Goal: Check status: Check status

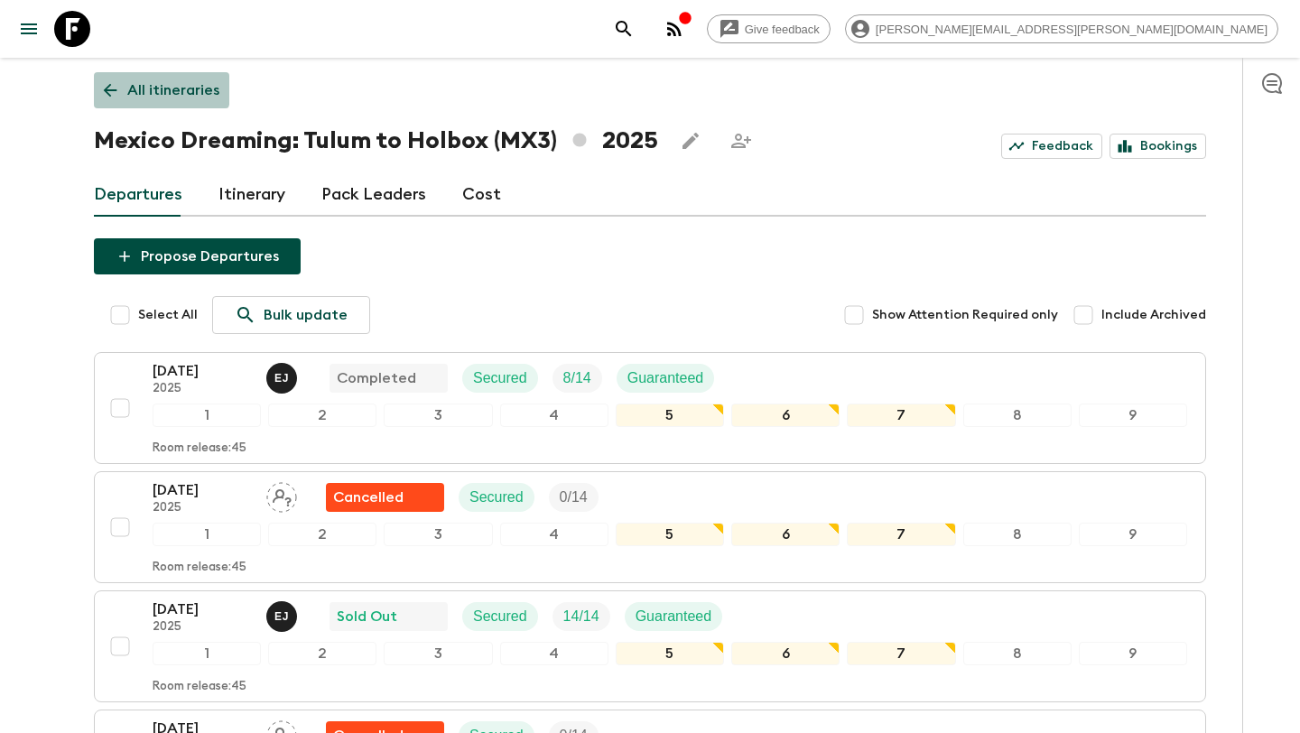
click at [114, 79] on link "All itineraries" at bounding box center [161, 90] width 135 height 36
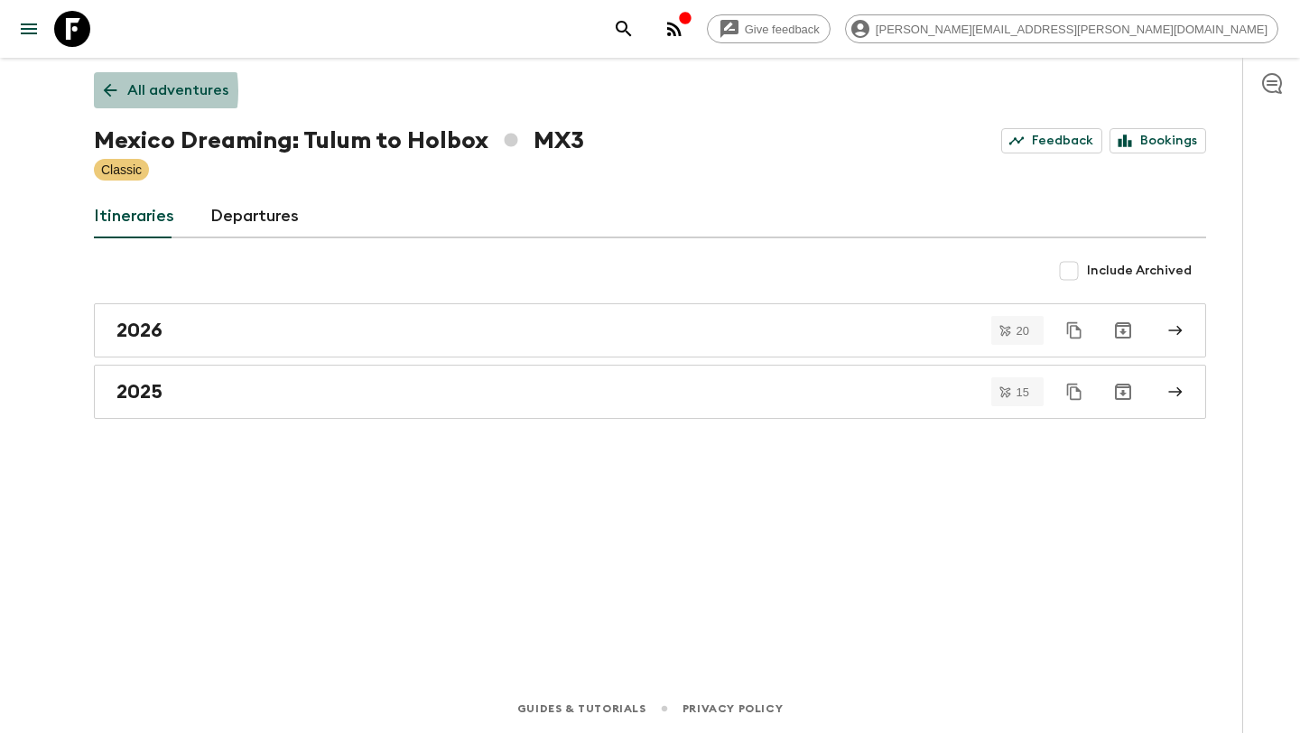
click at [102, 91] on icon at bounding box center [110, 90] width 20 height 20
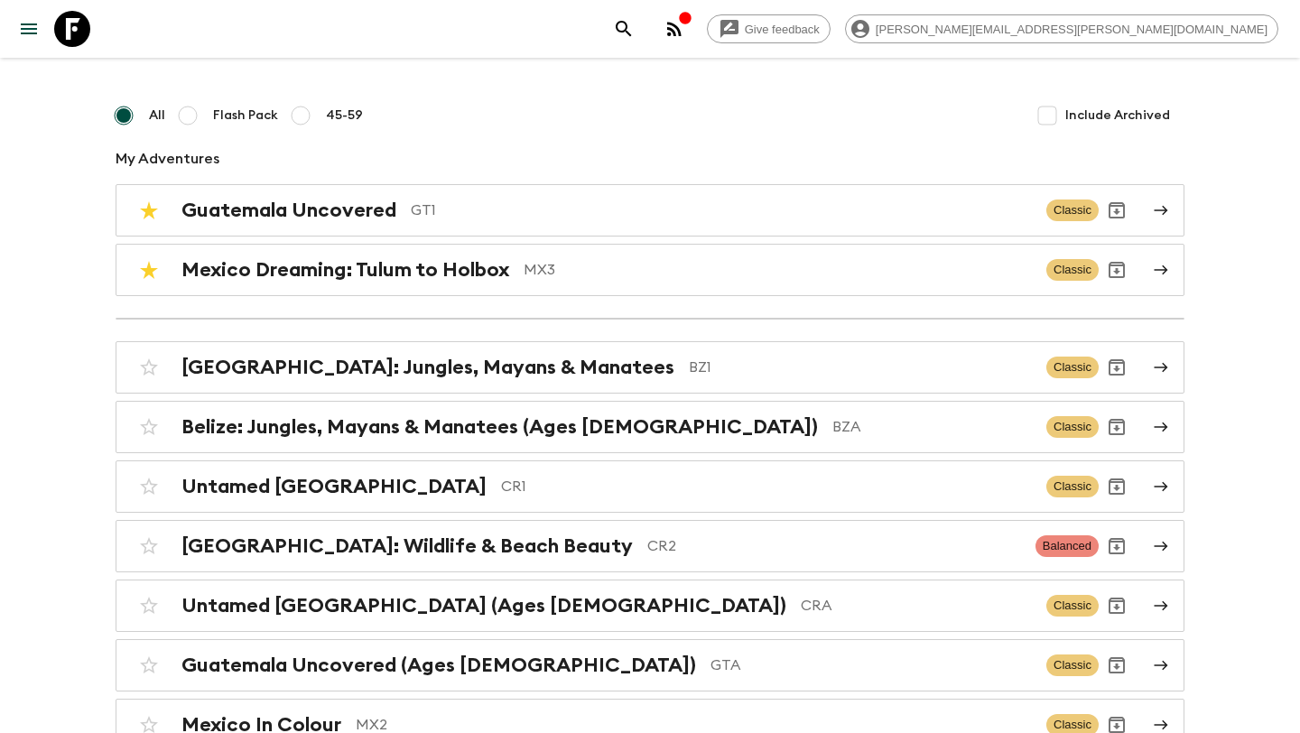
scroll to position [101, 0]
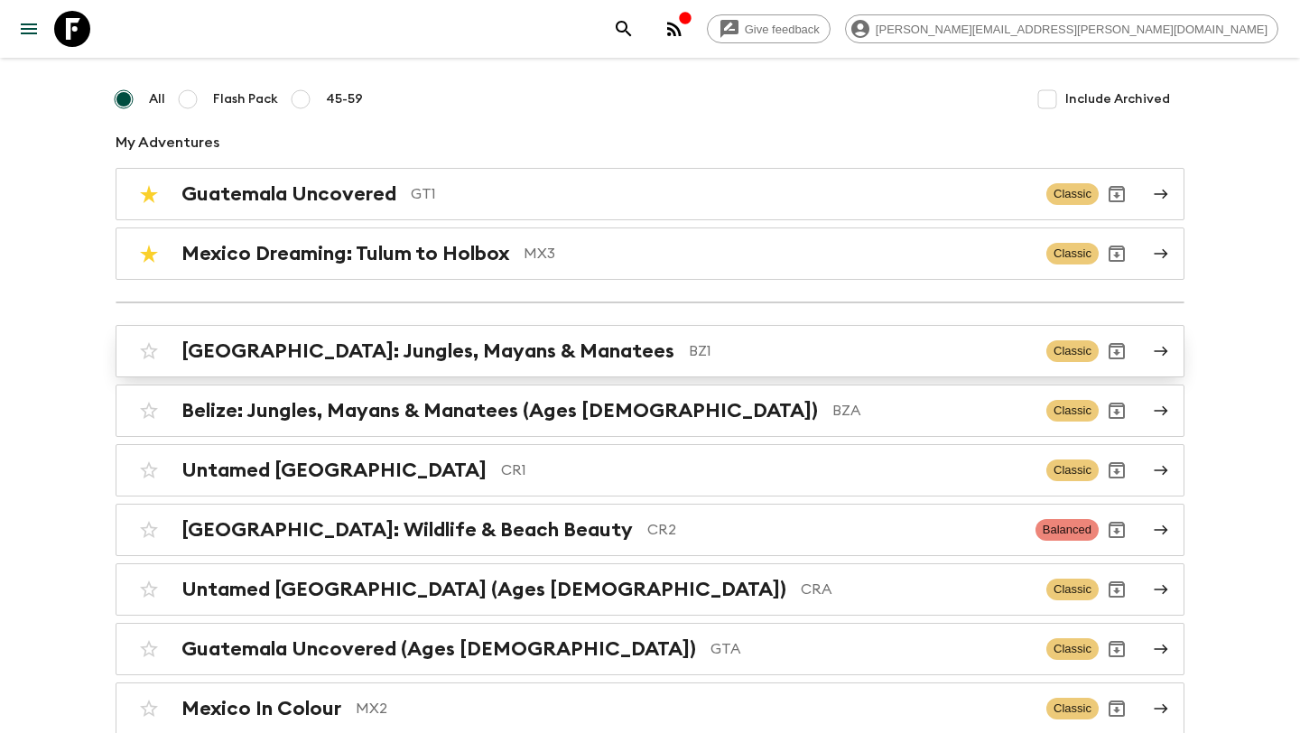
click at [513, 346] on h2 "[GEOGRAPHIC_DATA]: Jungles, Mayans & Manatees" at bounding box center [428, 351] width 493 height 23
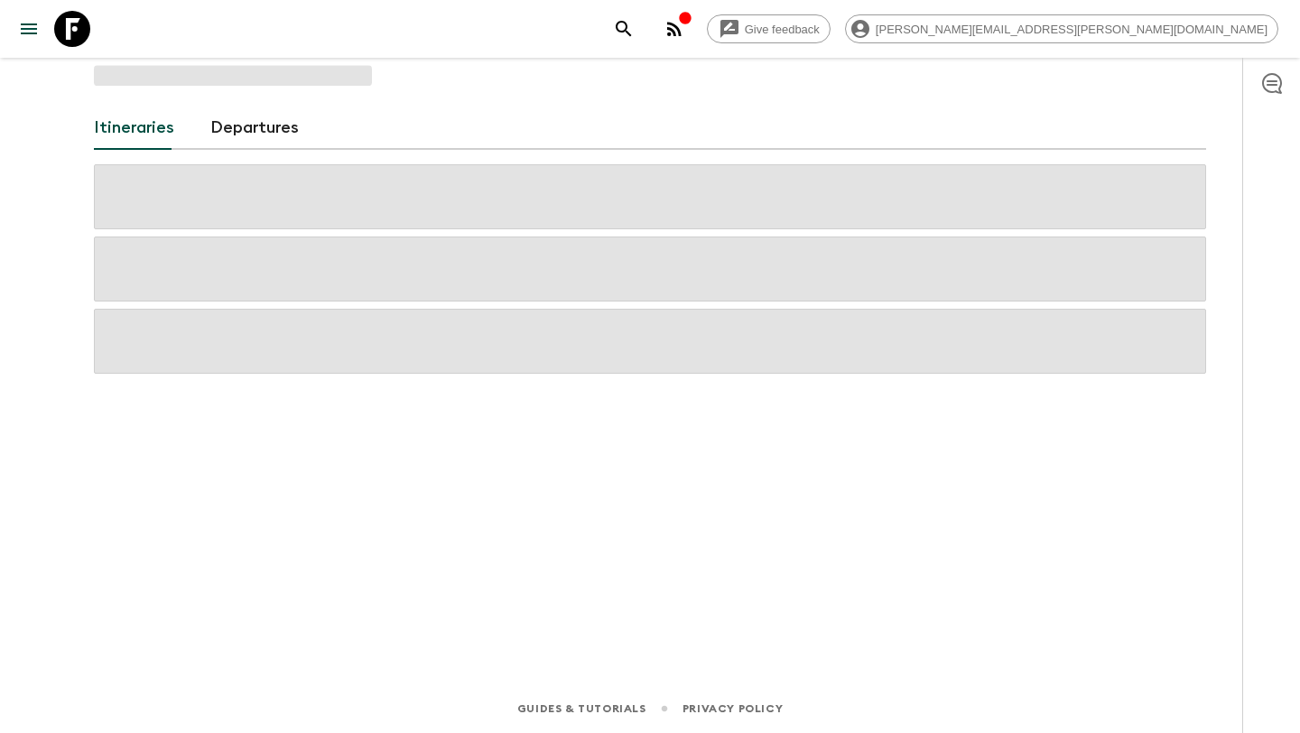
click at [513, 346] on span at bounding box center [650, 341] width 1112 height 65
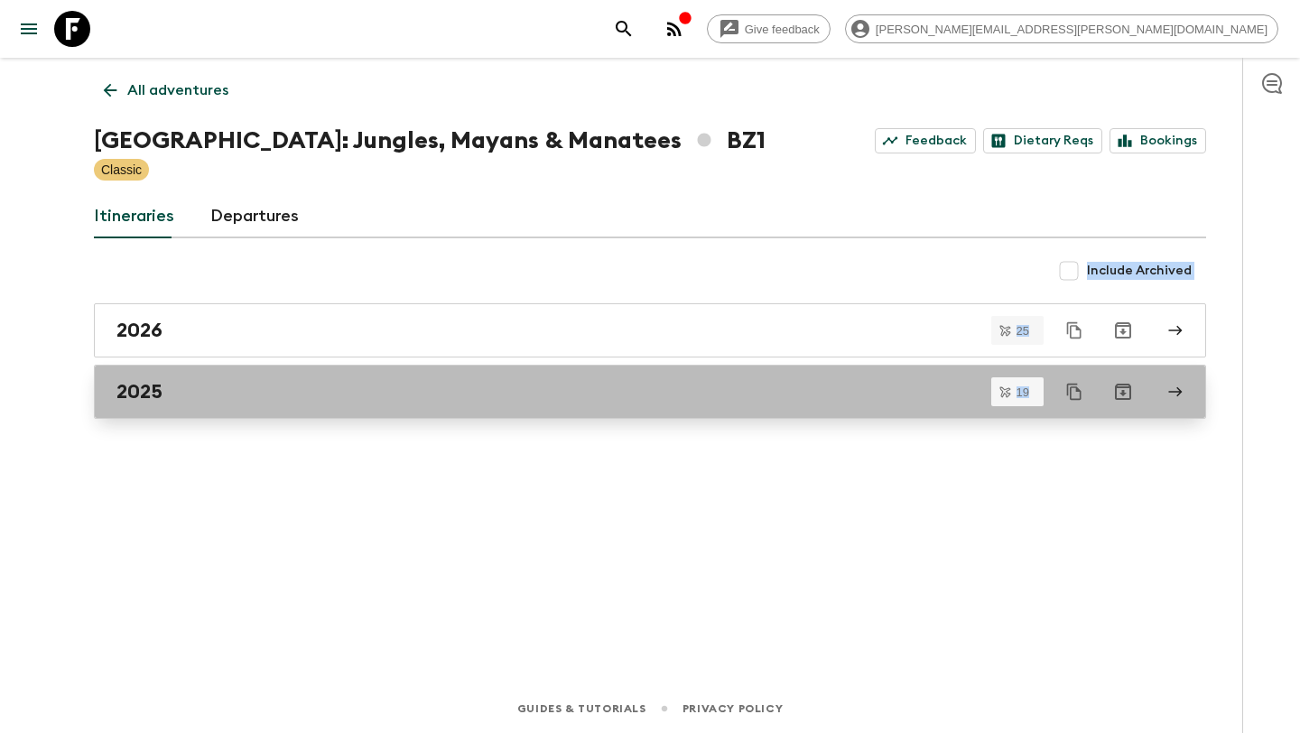
click at [470, 386] on div "2025" at bounding box center [632, 391] width 1033 height 23
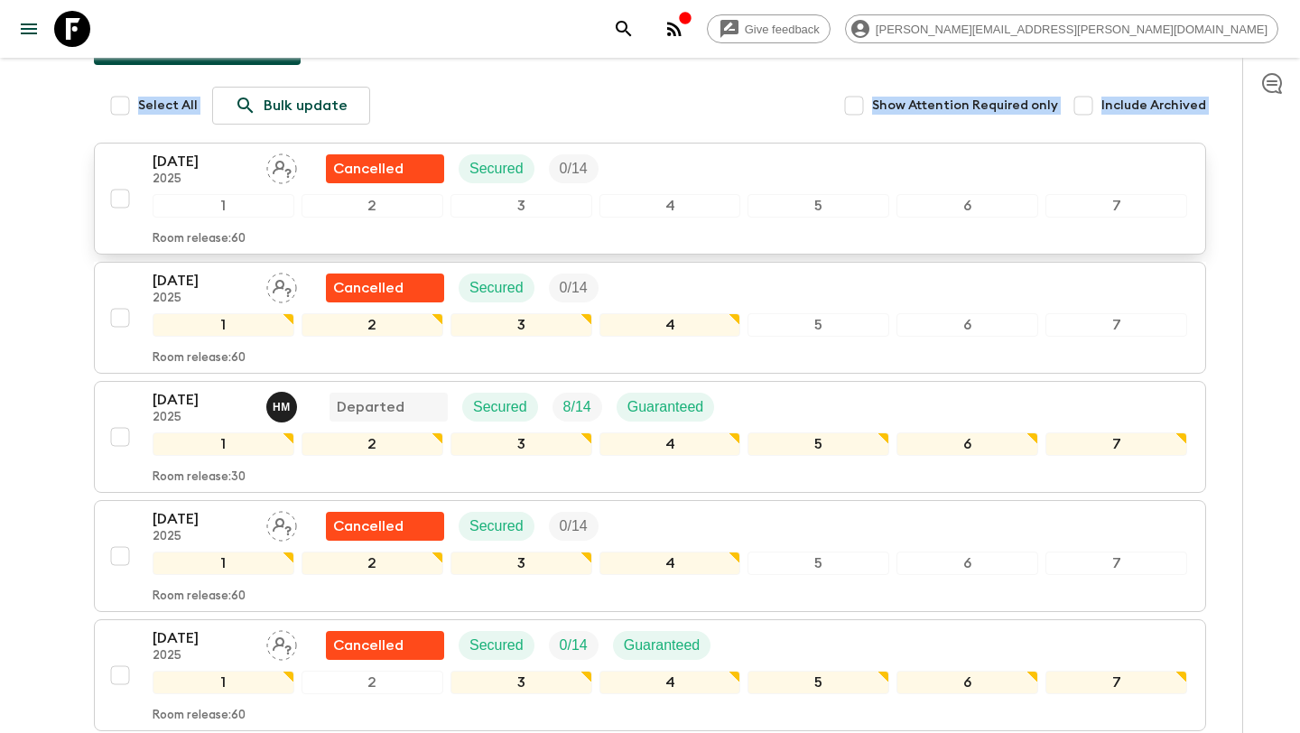
scroll to position [277, 0]
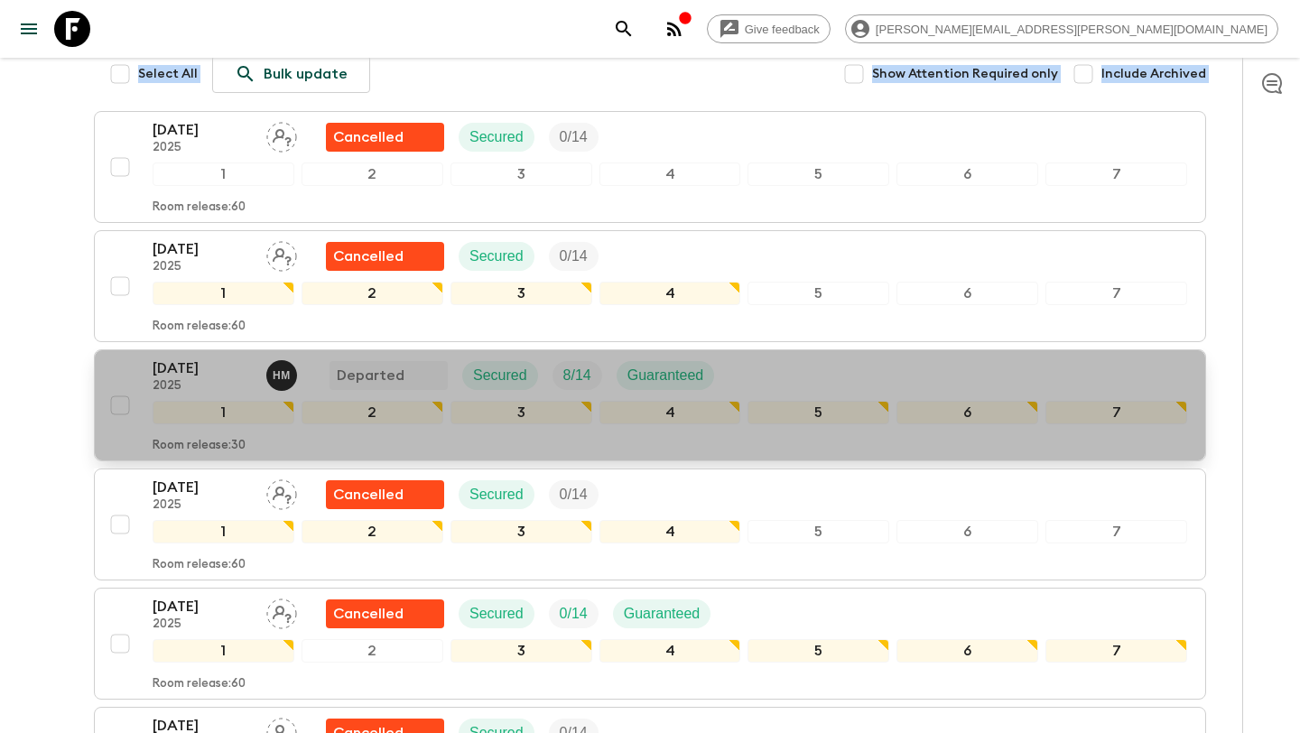
click at [856, 358] on div "[DATE] 2025 H M Departed Secured 8 / 14 Guaranteed" at bounding box center [670, 376] width 1035 height 36
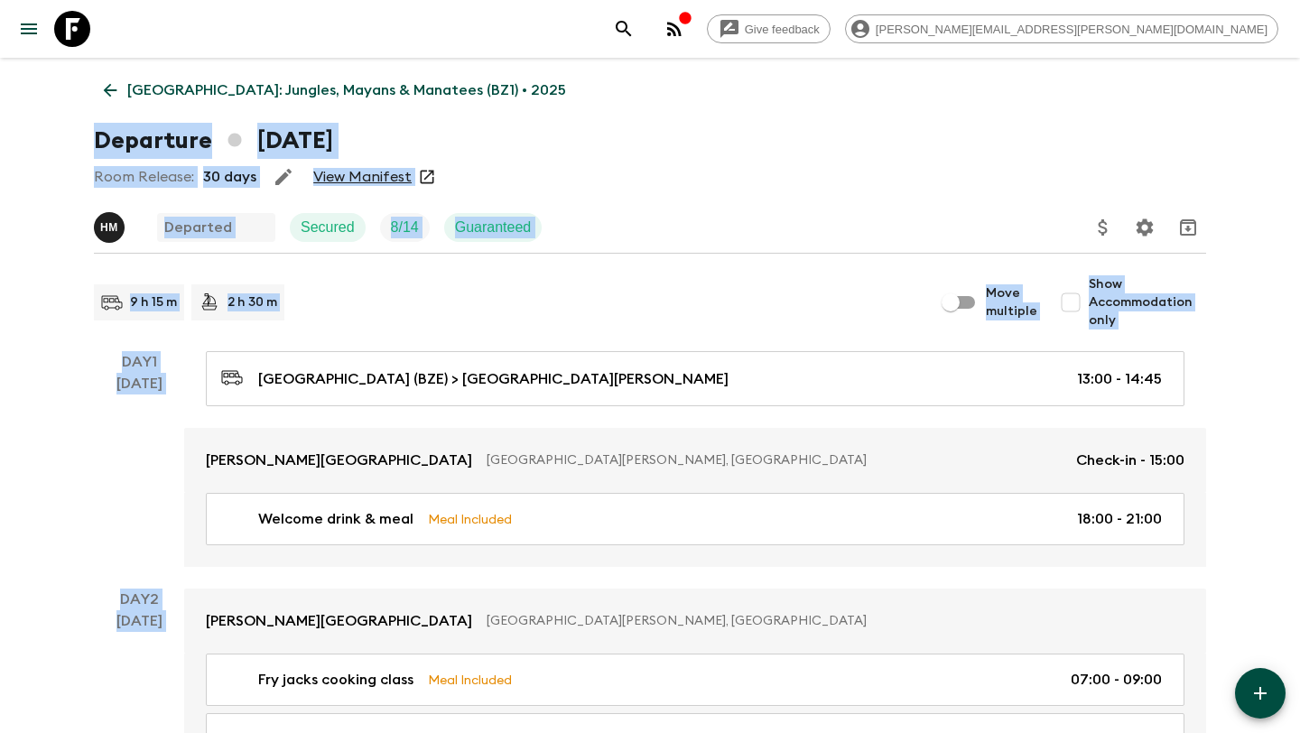
click at [343, 168] on link "View Manifest" at bounding box center [362, 177] width 98 height 18
click at [107, 85] on icon at bounding box center [110, 90] width 20 height 20
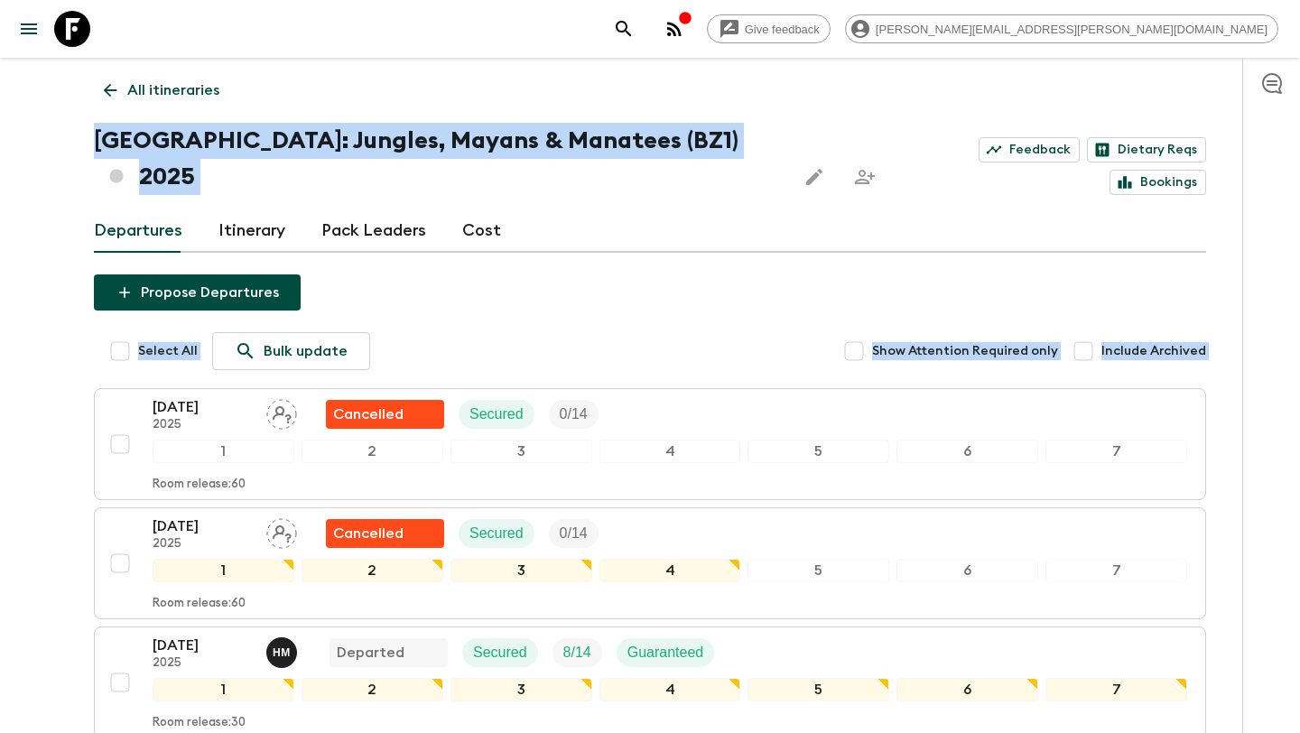
click at [98, 74] on link "All itineraries" at bounding box center [161, 90] width 135 height 36
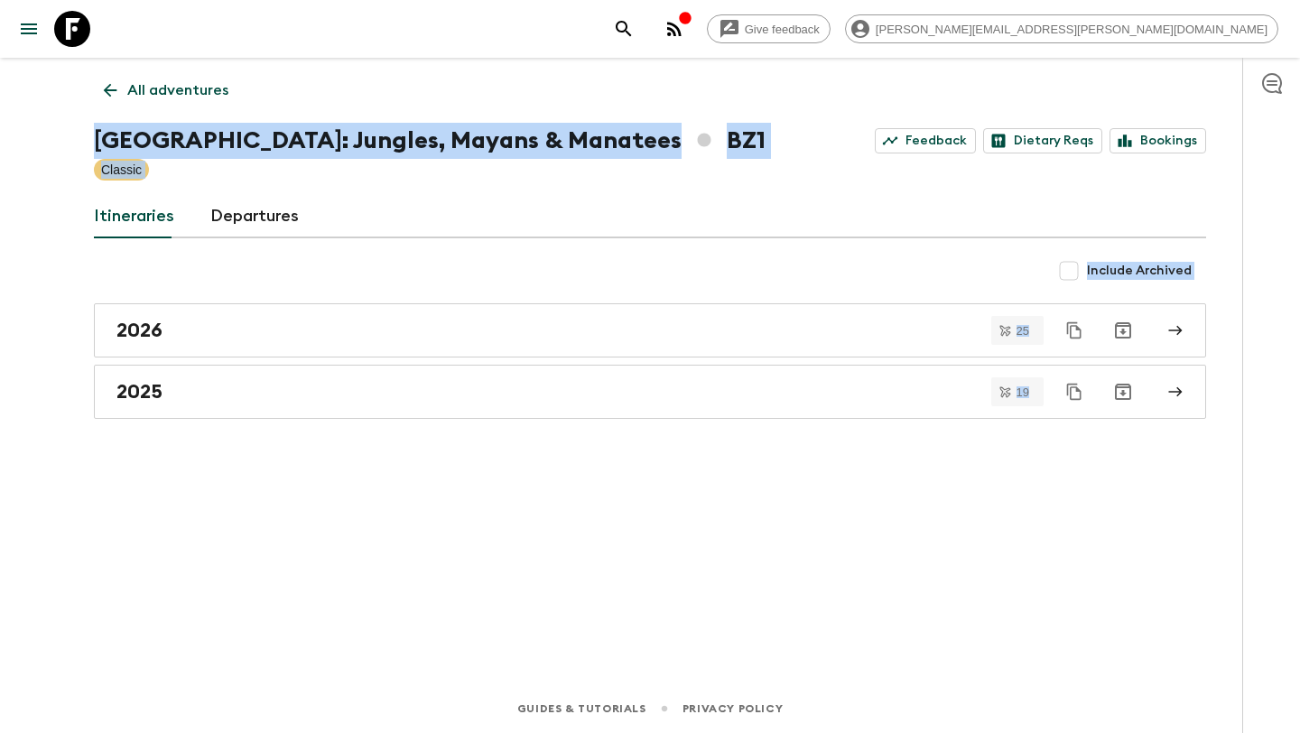
click at [98, 74] on link "All adventures" at bounding box center [166, 90] width 144 height 36
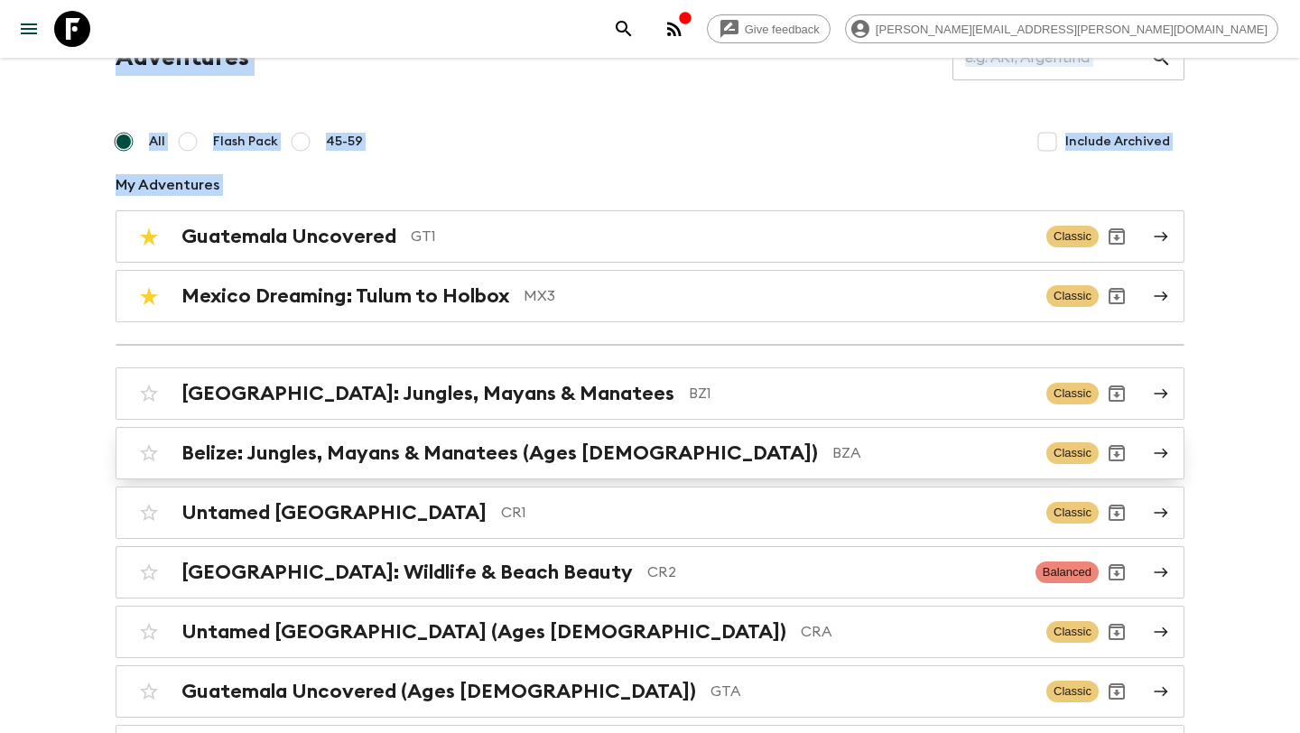
scroll to position [61, 0]
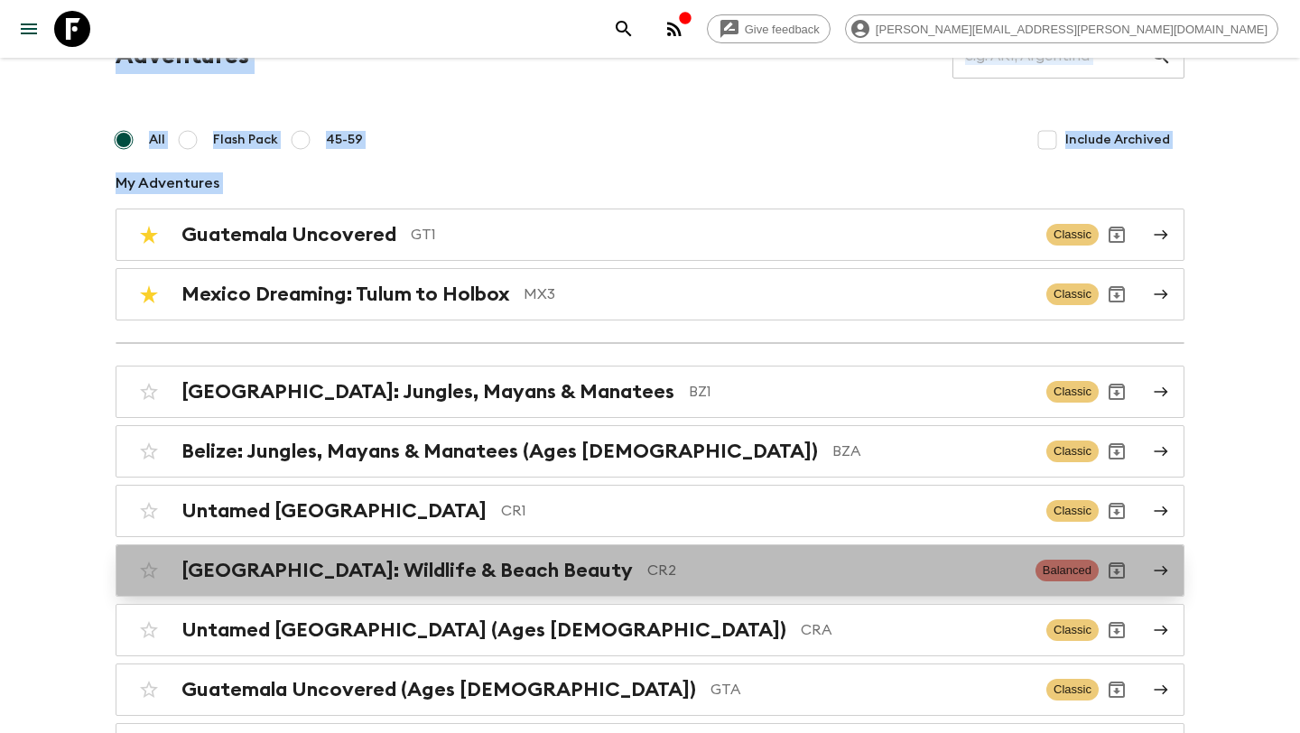
click at [442, 559] on h2 "[GEOGRAPHIC_DATA]: Wildlife & Beach Beauty" at bounding box center [407, 570] width 451 height 23
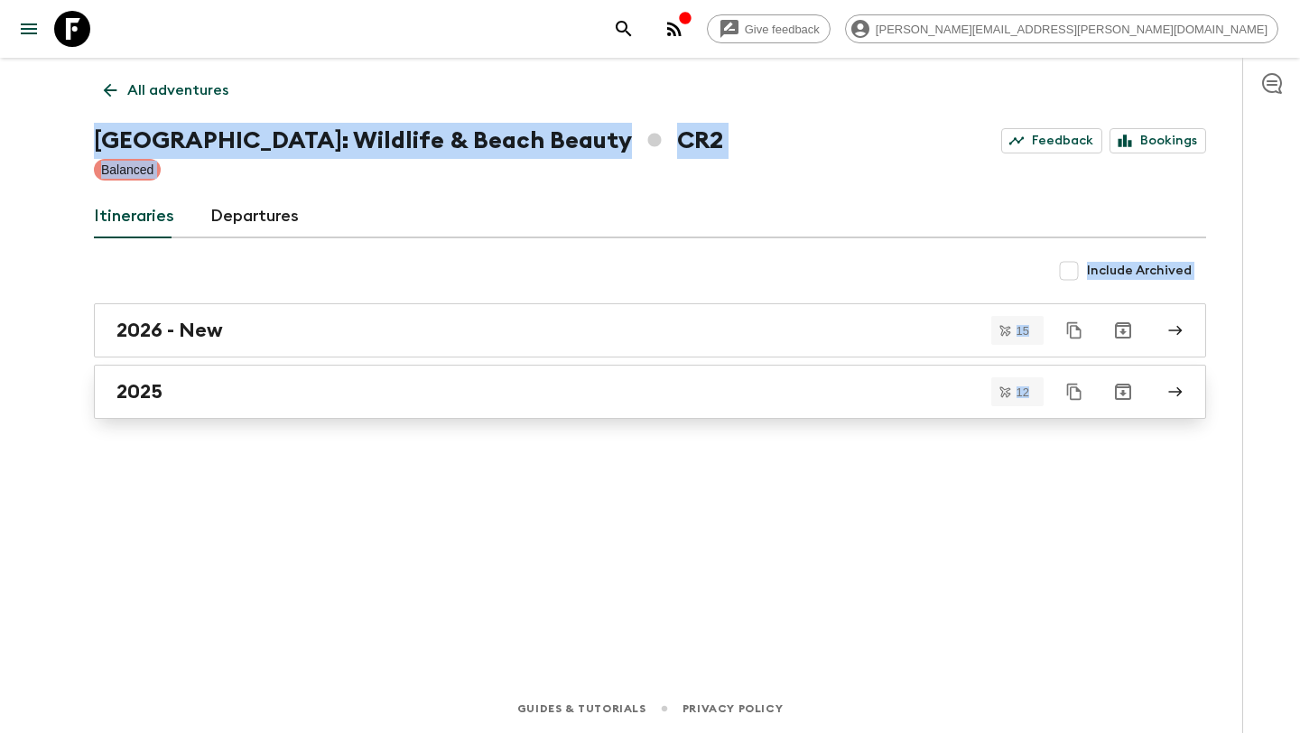
click at [364, 410] on link "2025" at bounding box center [650, 392] width 1112 height 54
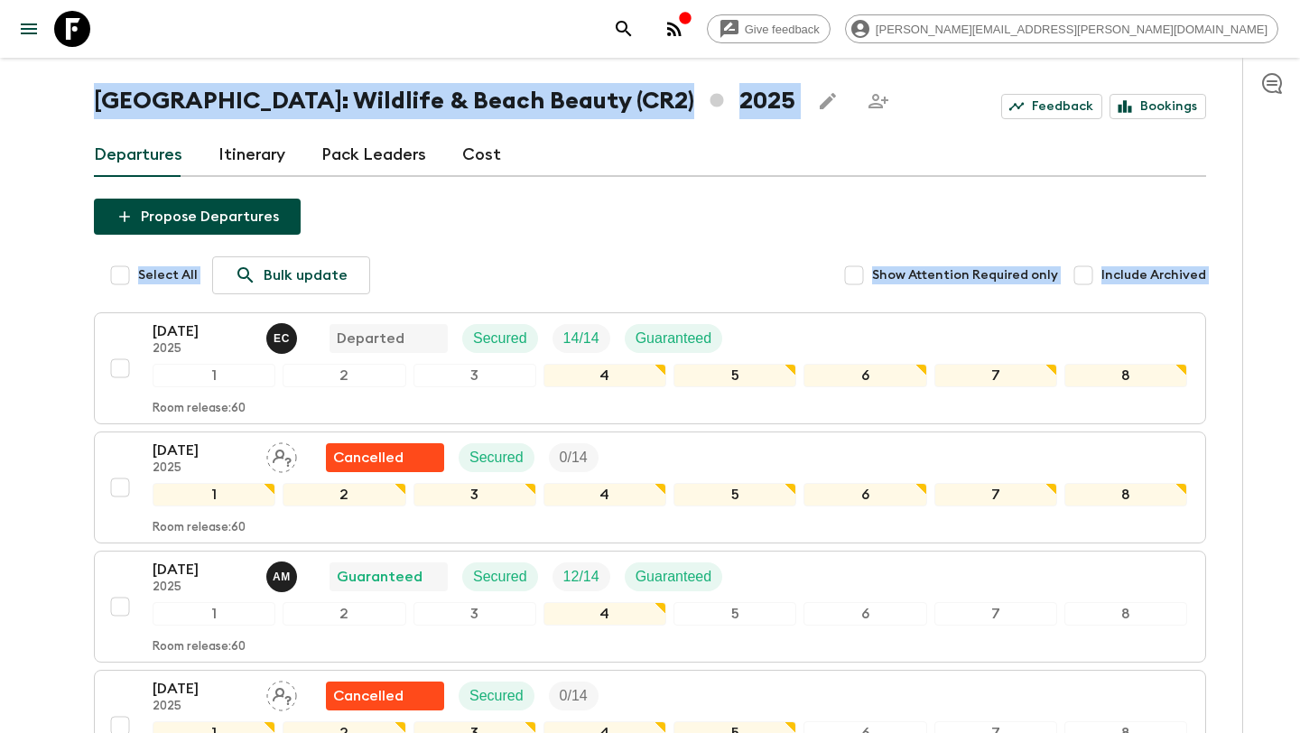
scroll to position [41, 0]
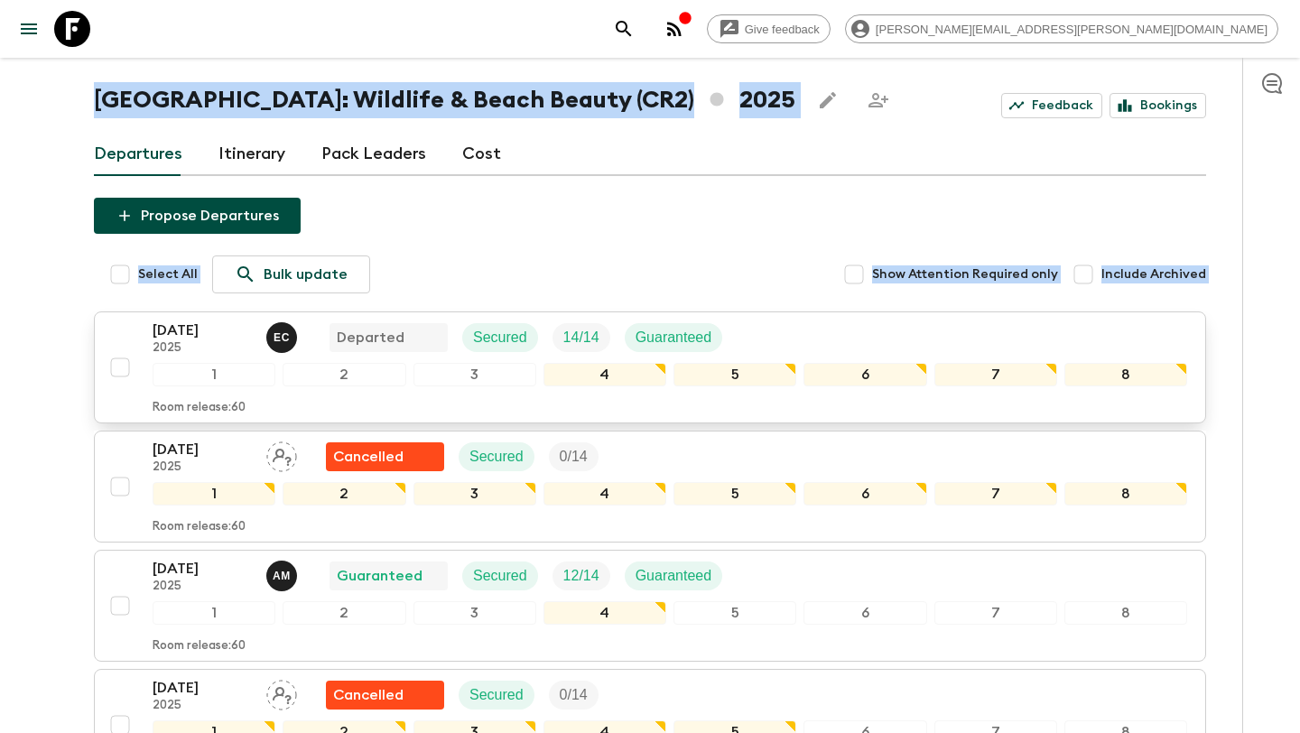
click at [834, 339] on div "[DATE] 2025 E C Departed Secured 14 / 14 Guaranteed" at bounding box center [670, 338] width 1035 height 36
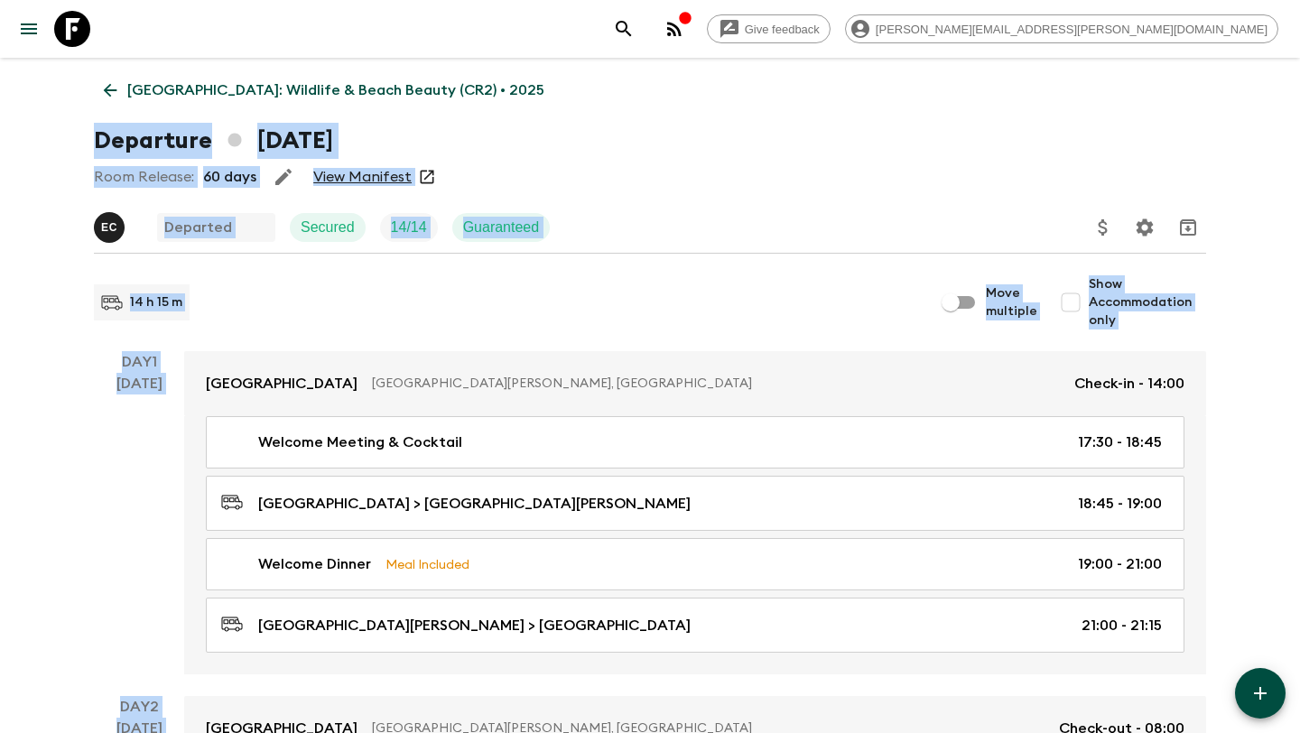
click at [356, 179] on link "View Manifest" at bounding box center [362, 177] width 98 height 18
click at [113, 94] on icon at bounding box center [110, 90] width 20 height 20
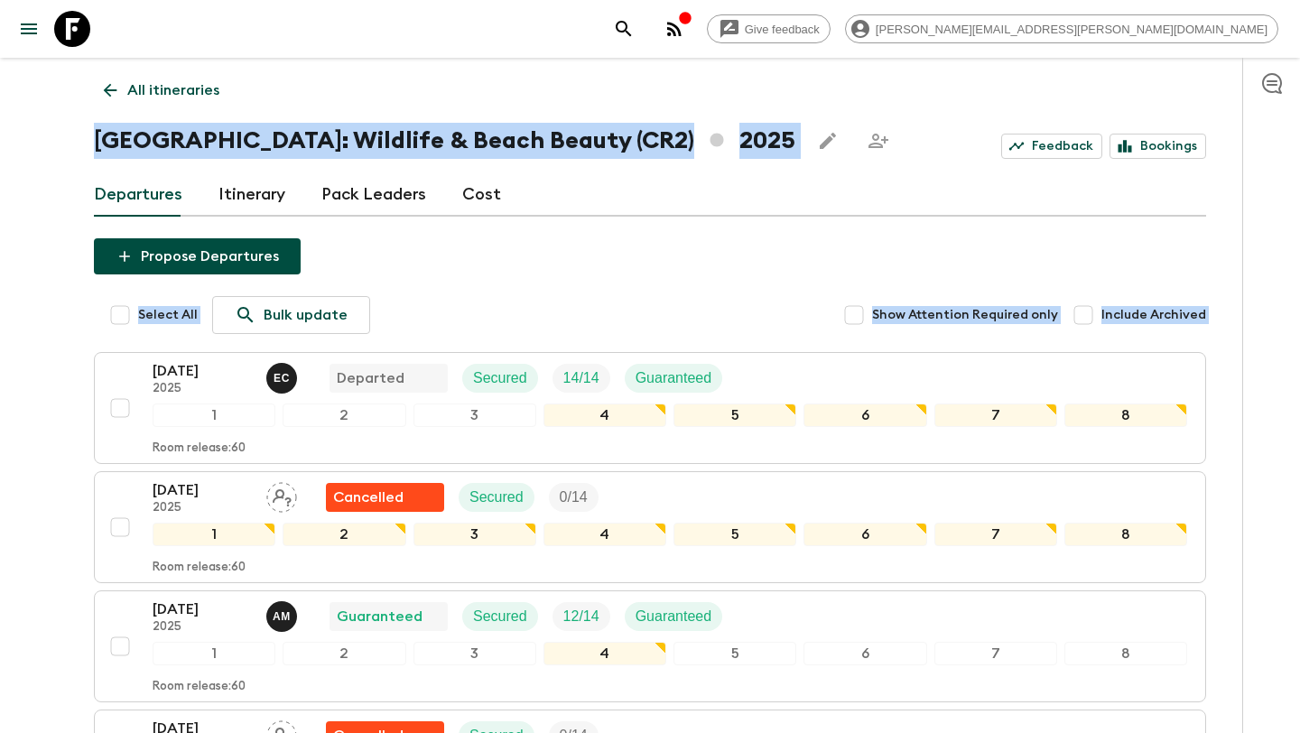
click at [114, 95] on icon at bounding box center [110, 90] width 20 height 20
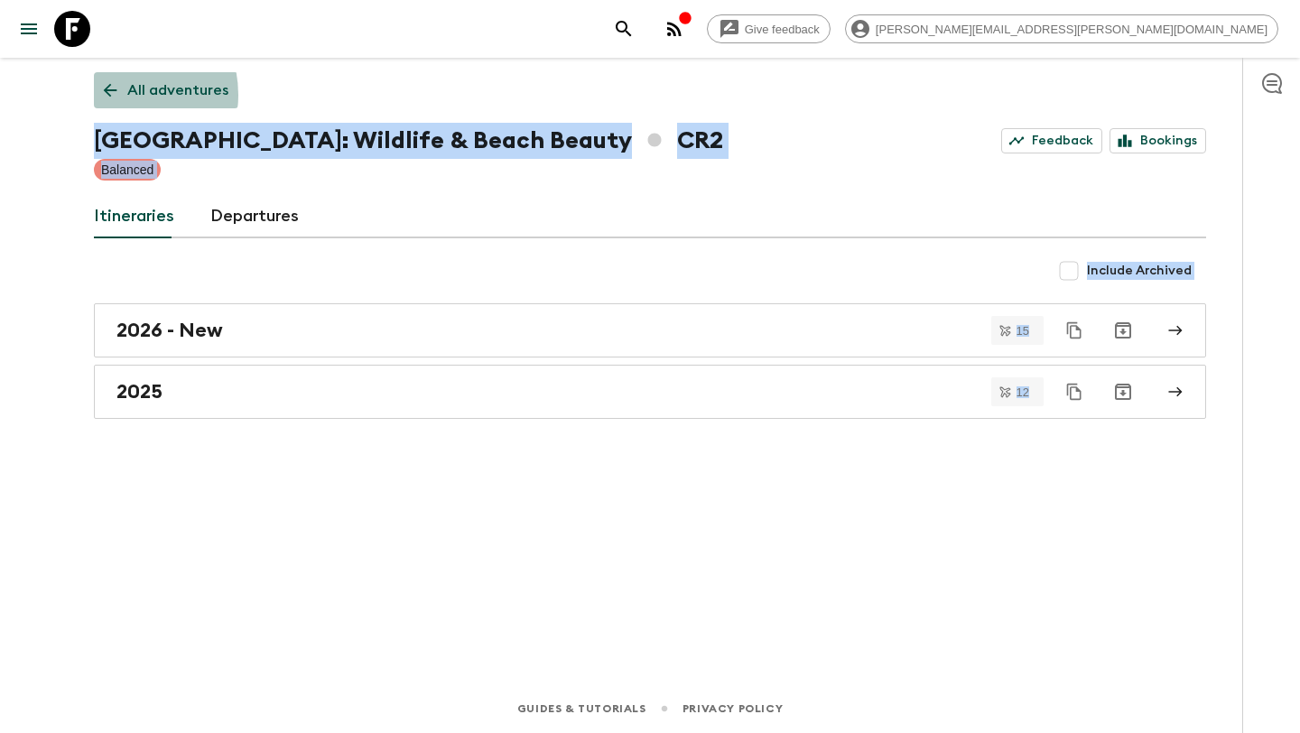
click at [114, 95] on icon at bounding box center [110, 90] width 20 height 20
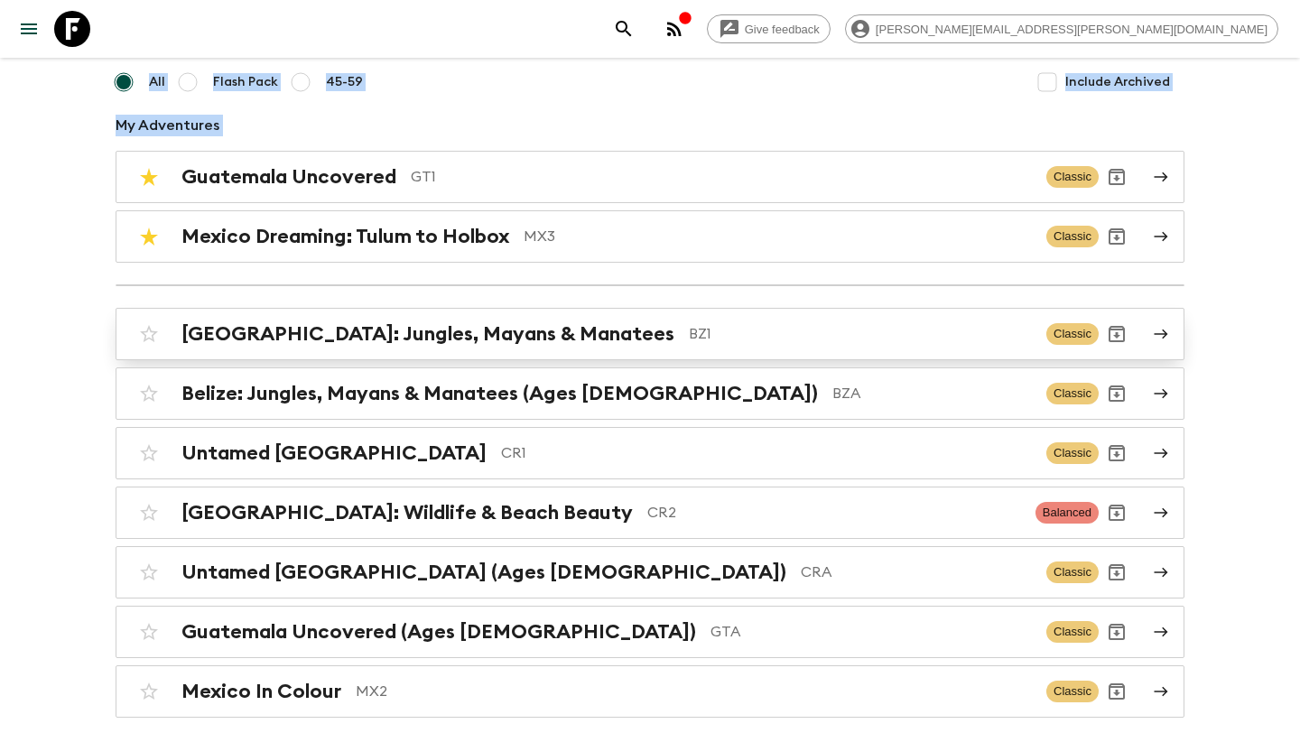
scroll to position [201, 0]
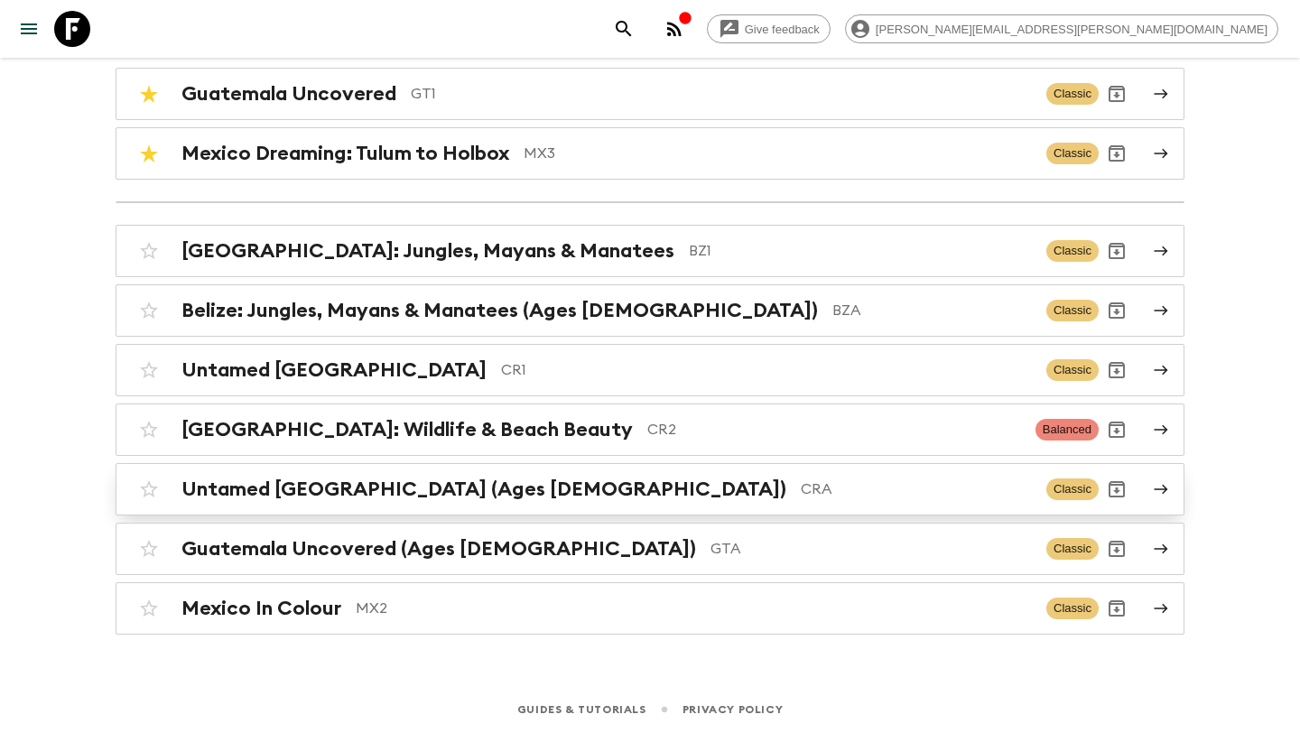
click at [637, 500] on div "Untamed [GEOGRAPHIC_DATA] (Ages [DEMOGRAPHIC_DATA]) CRA Classic" at bounding box center [615, 489] width 968 height 36
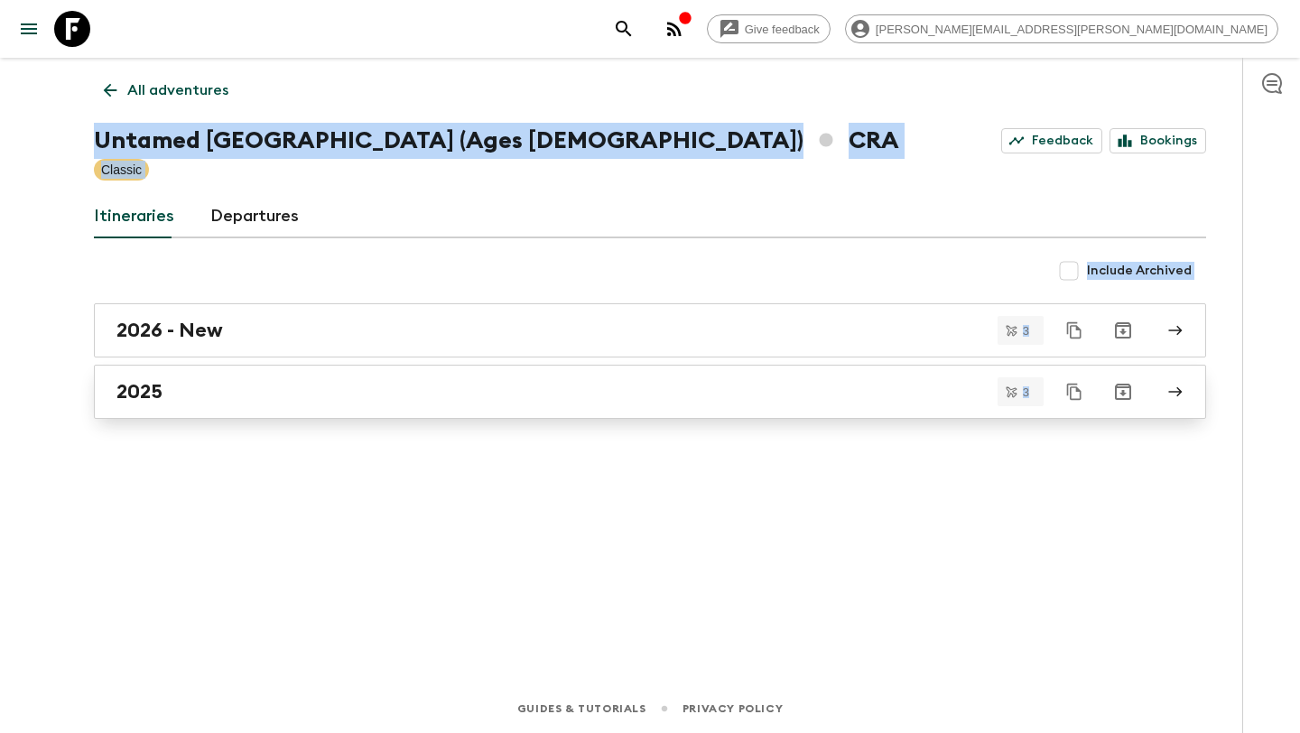
click at [535, 382] on div "2025" at bounding box center [632, 391] width 1033 height 23
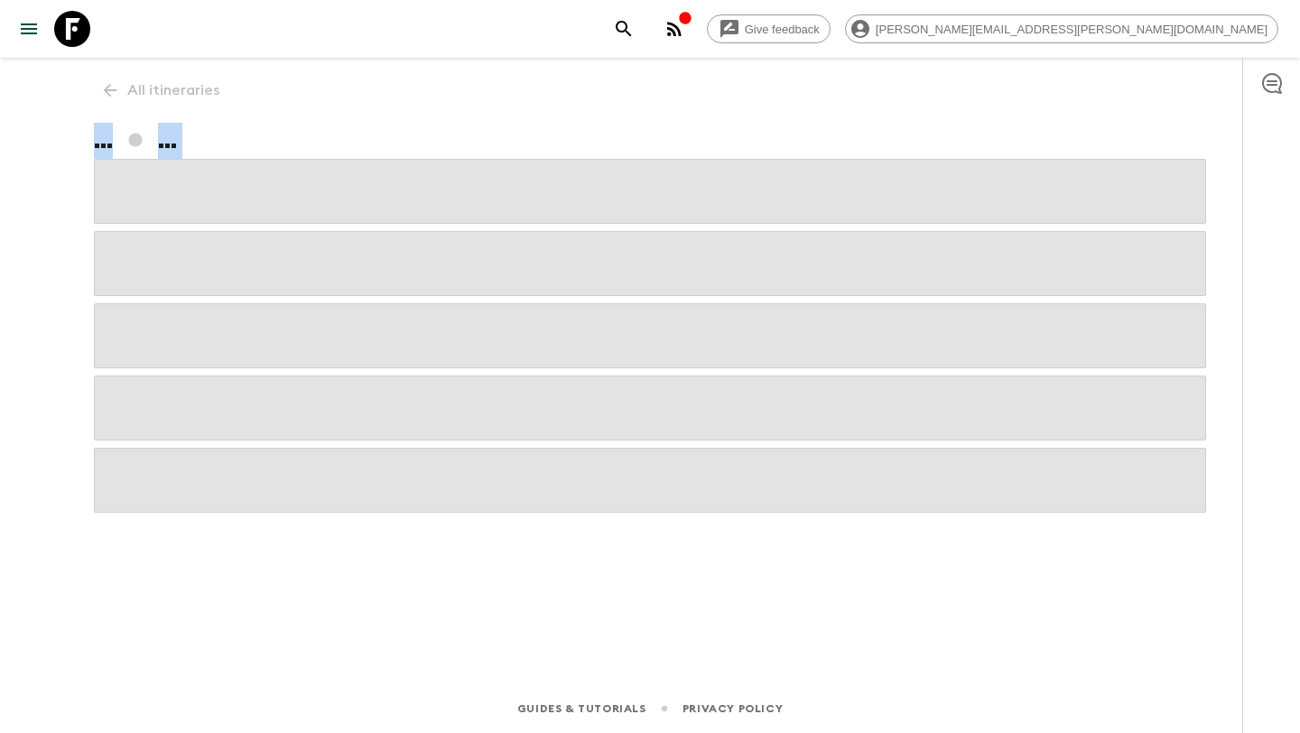
click at [535, 382] on span at bounding box center [650, 408] width 1112 height 65
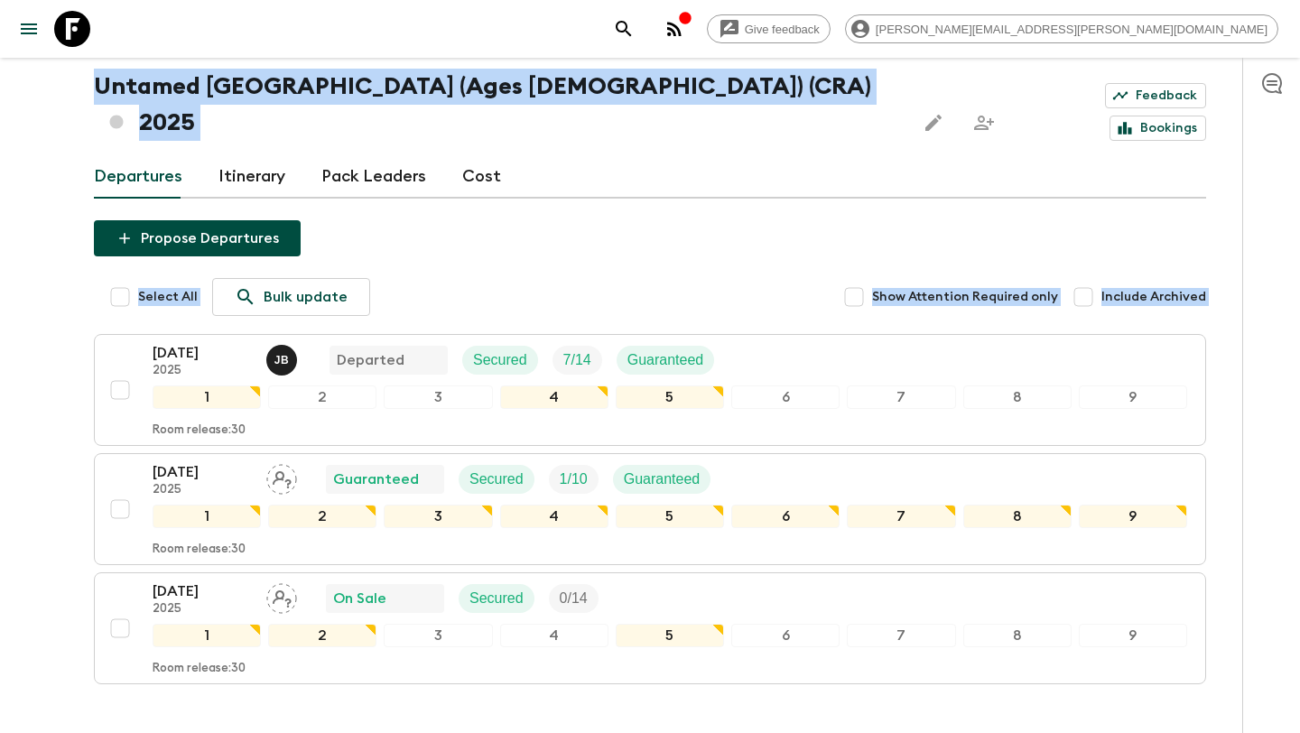
scroll to position [57, 0]
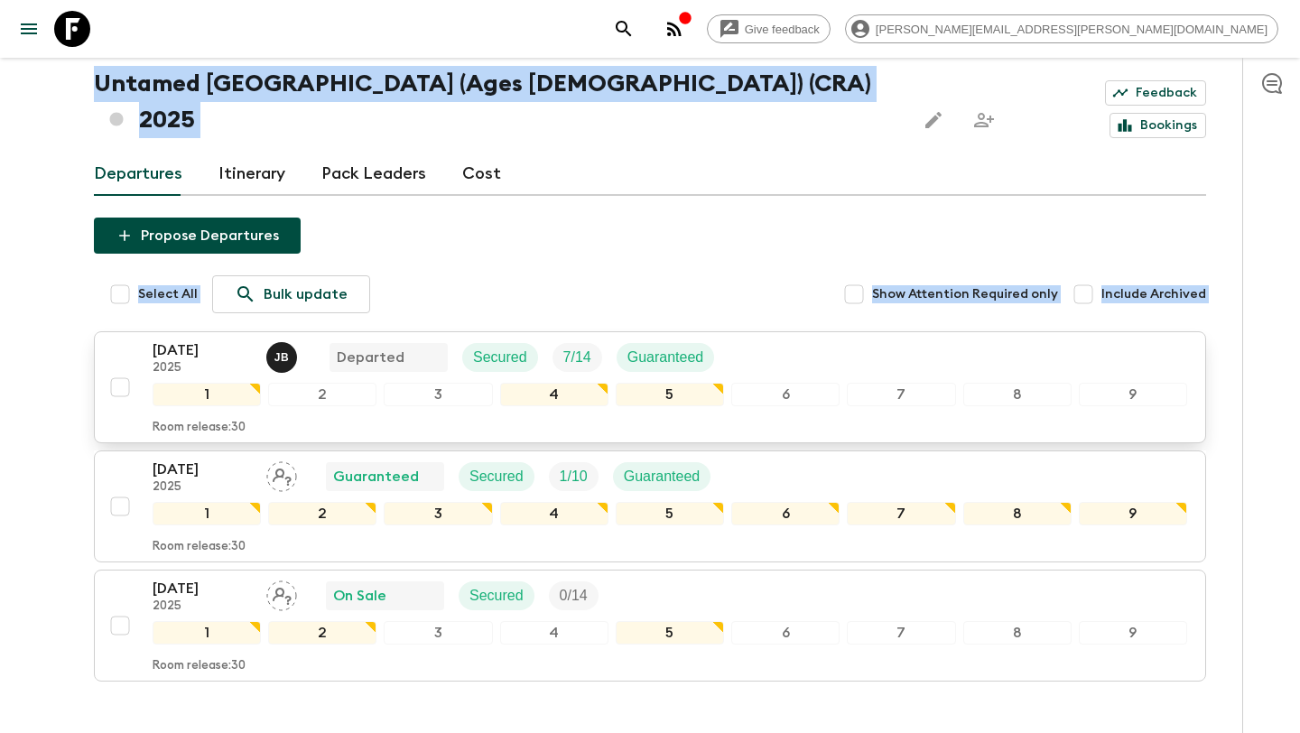
click at [732, 340] on div "[DATE] 2025 [PERSON_NAME] Departed Secured 7 / 14 Guaranteed" at bounding box center [670, 358] width 1035 height 36
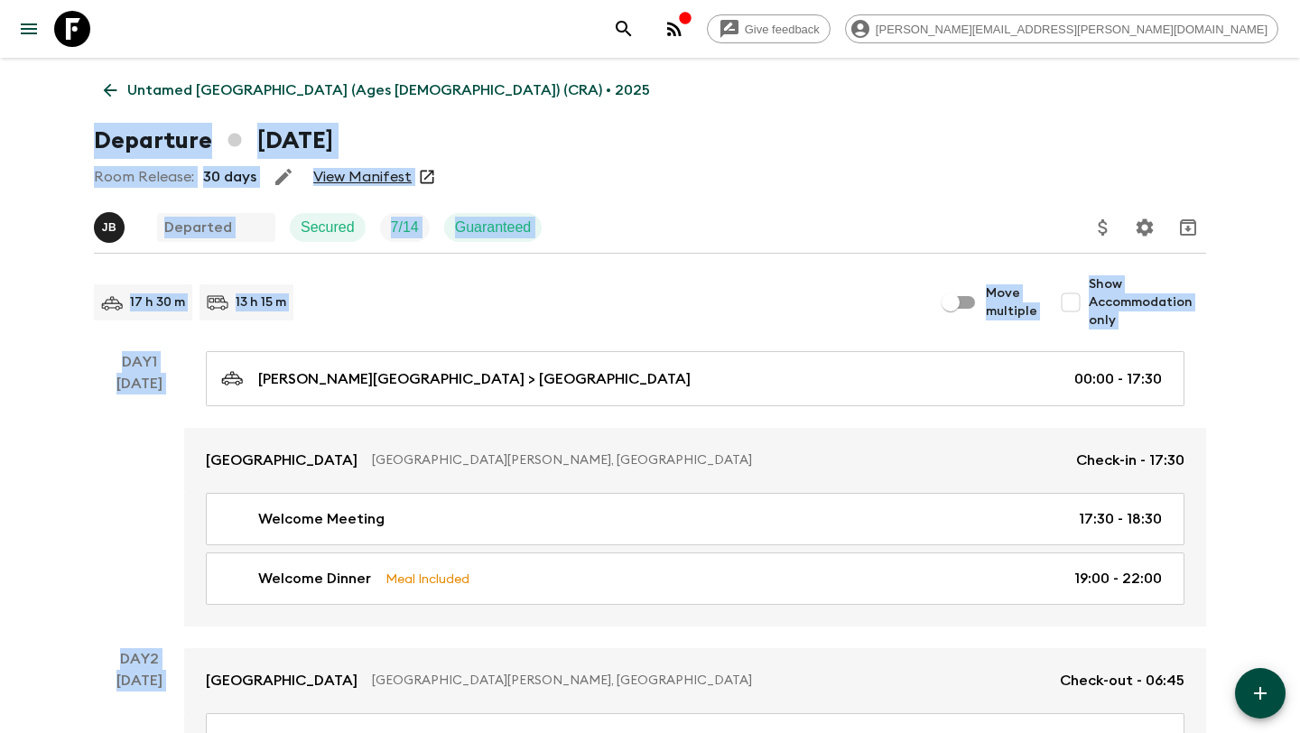
click at [358, 169] on link "View Manifest" at bounding box center [362, 177] width 98 height 18
click at [109, 80] on icon at bounding box center [110, 90] width 20 height 20
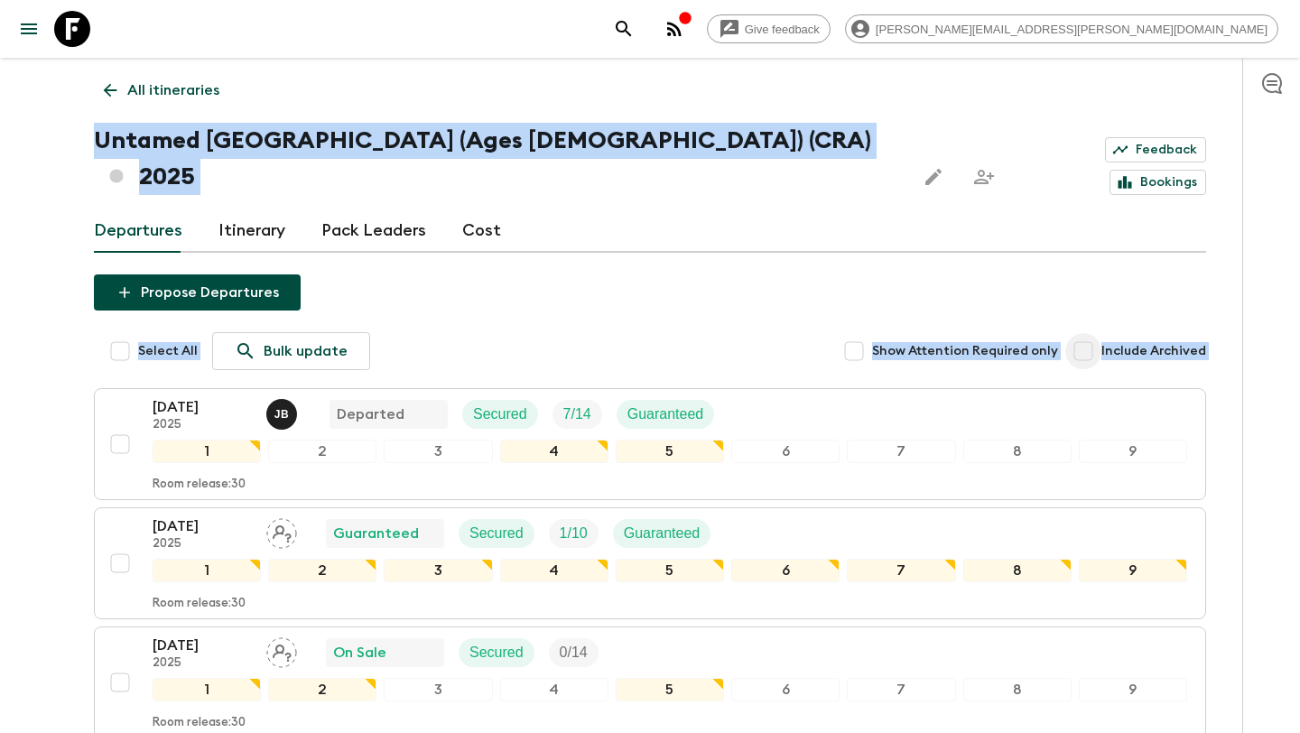
click at [1094, 333] on input "Include Archived" at bounding box center [1084, 351] width 36 height 36
checkbox input "true"
